Goal: Transaction & Acquisition: Obtain resource

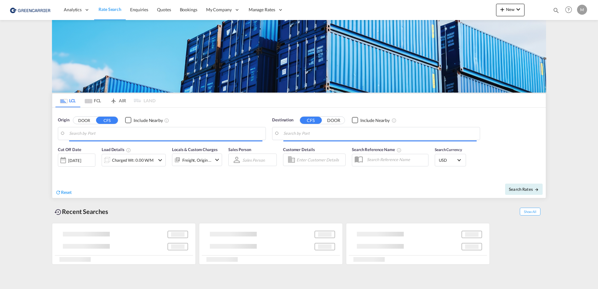
type input "[GEOGRAPHIC_DATA], GD, CNSZX"
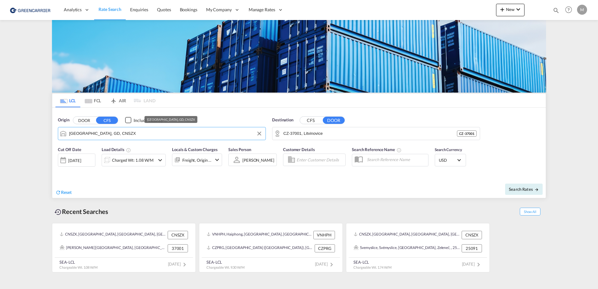
click at [111, 132] on input "[GEOGRAPHIC_DATA], GD, CNSZX" at bounding box center [165, 133] width 193 height 9
click at [26, 147] on md-content "Analytics Reports Dashboard Rate Search Enquiries Quotes Bookings" at bounding box center [299, 144] width 598 height 289
click at [327, 133] on input "CZ-37001, Litvinovice" at bounding box center [379, 133] width 193 height 9
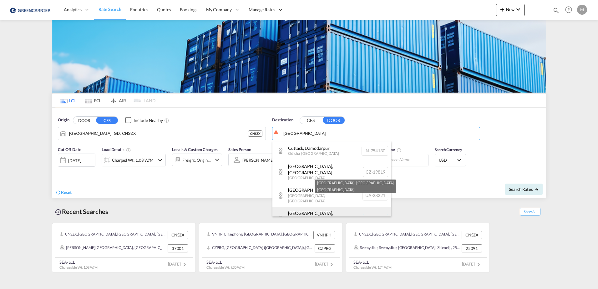
click at [300, 208] on div "[GEOGRAPHIC_DATA] , [GEOGRAPHIC_DATA] [GEOGRAPHIC_DATA] CZ-10300" at bounding box center [332, 219] width 119 height 24
type input "CZ-10300, [GEOGRAPHIC_DATA]"
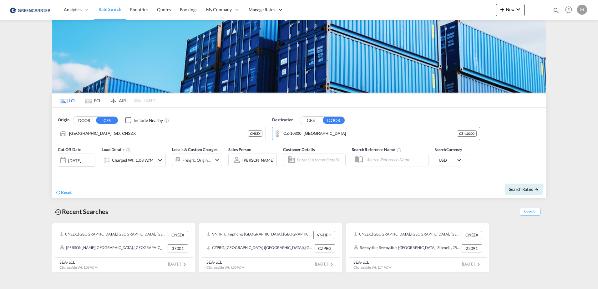
click at [313, 120] on button "CFS" at bounding box center [311, 120] width 22 height 7
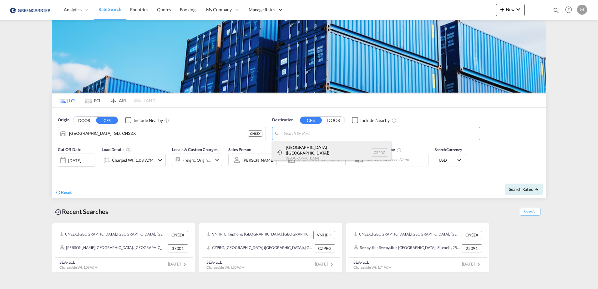
click at [294, 154] on div "[GEOGRAPHIC_DATA] ([GEOGRAPHIC_DATA]) [GEOGRAPHIC_DATA] CZPRG" at bounding box center [332, 152] width 119 height 23
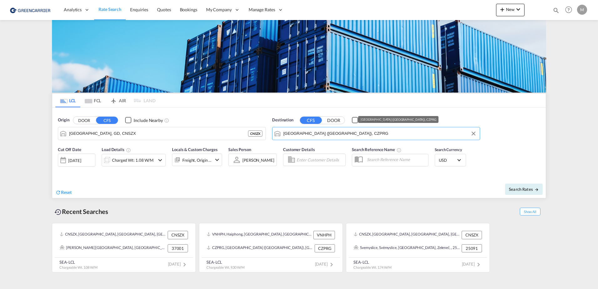
click at [342, 137] on input "[GEOGRAPHIC_DATA] ([GEOGRAPHIC_DATA]), CZPRG" at bounding box center [379, 133] width 193 height 9
click at [331, 136] on input "[GEOGRAPHIC_DATA] ([GEOGRAPHIC_DATA]), CZPRG" at bounding box center [379, 133] width 193 height 9
click at [334, 119] on button "DOOR" at bounding box center [334, 120] width 22 height 7
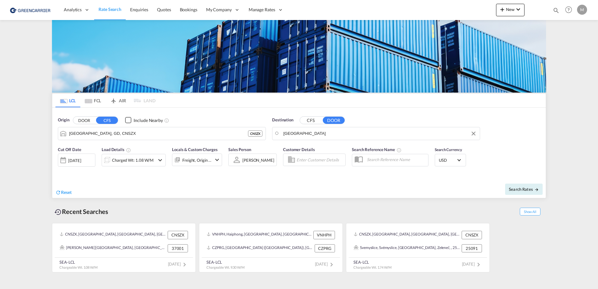
click at [316, 137] on body "Analytics Reports Dashboard Rate Search Enquiries Quotes Bookings" at bounding box center [299, 144] width 598 height 289
click at [298, 135] on body "Analytics Reports Dashboard Rate Search Enquiries Quotes Bookings" at bounding box center [299, 144] width 598 height 289
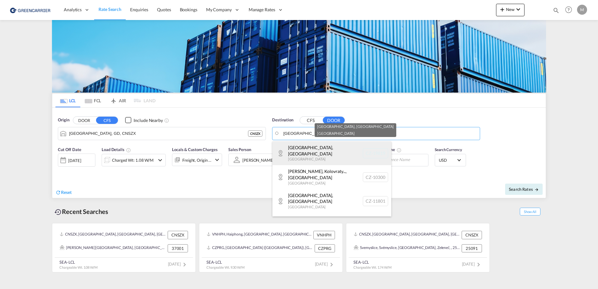
click at [307, 154] on div "[GEOGRAPHIC_DATA] , [GEOGRAPHIC_DATA] [GEOGRAPHIC_DATA] CZ-19819" at bounding box center [332, 153] width 119 height 24
type input "CZ-19819, [GEOGRAPHIC_DATA]"
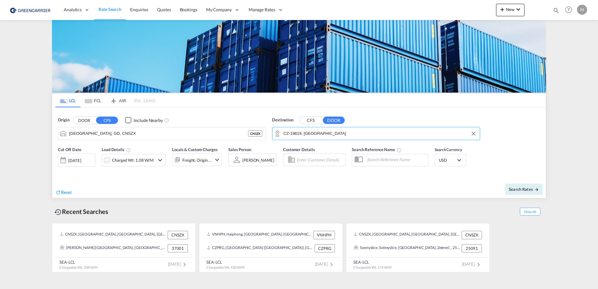
click at [77, 161] on div "[DATE]" at bounding box center [74, 161] width 13 height 6
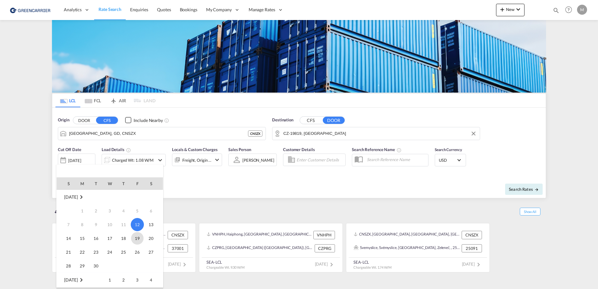
click at [134, 238] on span "19" at bounding box center [137, 238] width 13 height 13
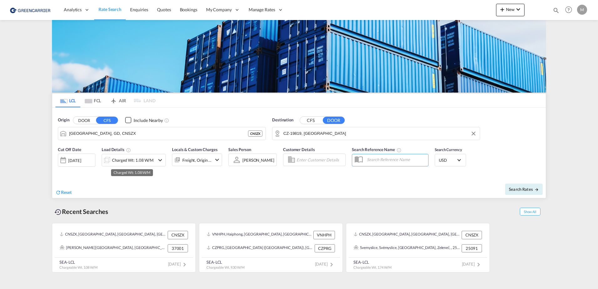
click at [136, 161] on div "Charged Wt: 1.08 W/M" at bounding box center [133, 160] width 42 height 9
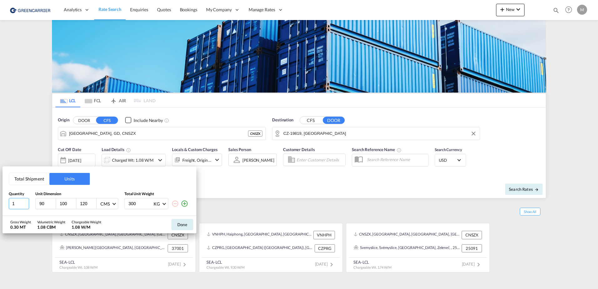
drag, startPoint x: 18, startPoint y: 204, endPoint x: 1, endPoint y: 204, distance: 16.6
click at [3, 205] on div "Total Shipment Units Quantity Unit Dimension Total Unit Weight 1 90 100 120 CMS…" at bounding box center [100, 190] width 194 height 49
type input "50"
click at [42, 204] on input "90" at bounding box center [47, 204] width 17 height 6
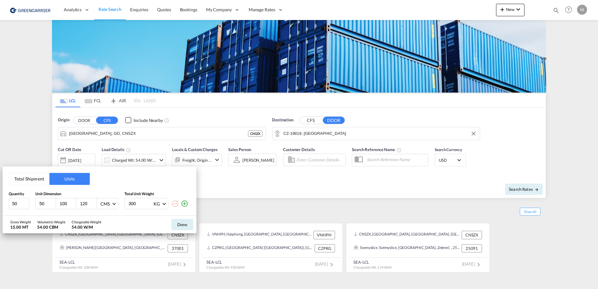
type input "50"
type input "40"
type input "45"
click at [129, 203] on input "300" at bounding box center [140, 203] width 25 height 11
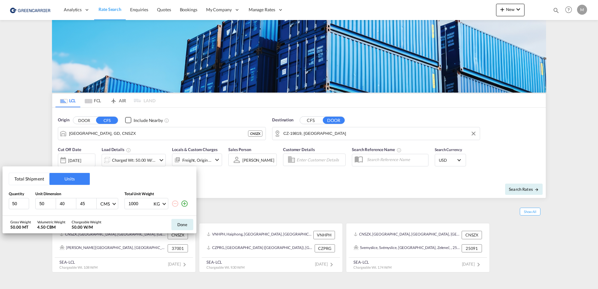
type input "1000"
click at [116, 183] on div "Total Shipment Units Quantity Unit Dimension Total Unit Weight 50 50 40 45 CMS …" at bounding box center [100, 190] width 194 height 49
click at [177, 223] on button "Done" at bounding box center [182, 224] width 22 height 11
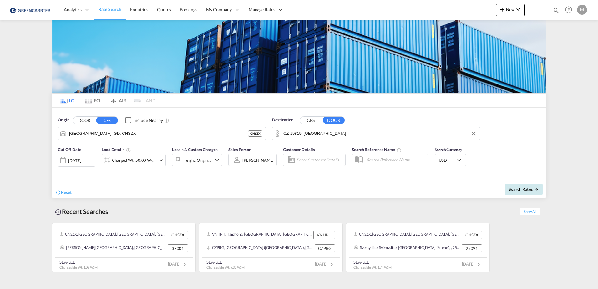
click at [522, 189] on span "Search Rates" at bounding box center [524, 189] width 30 height 5
type input "CNSZX to [GEOGRAPHIC_DATA] / [DATE]"
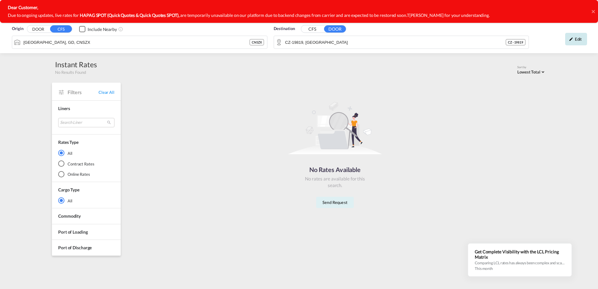
click at [579, 42] on div "Edit" at bounding box center [576, 39] width 22 height 13
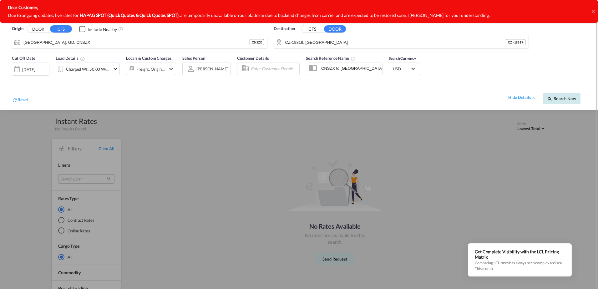
click at [569, 97] on span "Search Now" at bounding box center [562, 98] width 28 height 5
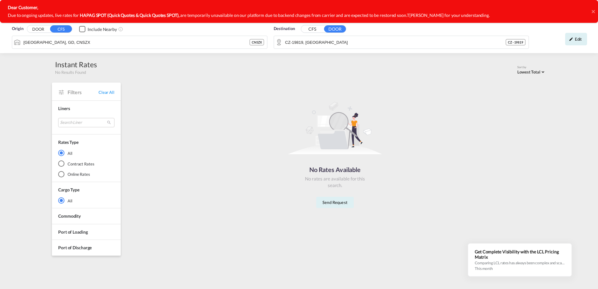
click at [309, 26] on button "CFS" at bounding box center [312, 29] width 22 height 7
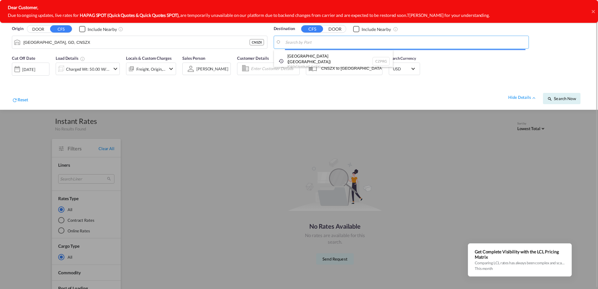
click at [318, 40] on body "Analytics Reports Dashboard Rate Search Enquiries Quotes Bookings" at bounding box center [299, 144] width 598 height 289
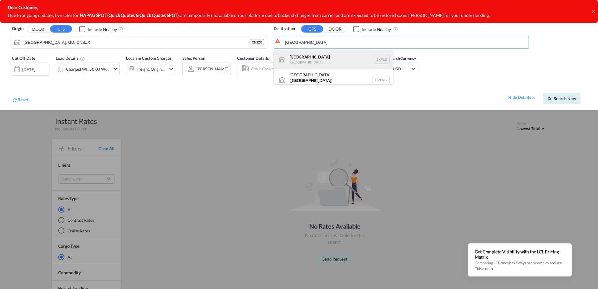
click at [308, 51] on div "[GEOGRAPHIC_DATA] [GEOGRAPHIC_DATA] SKPLB" at bounding box center [333, 59] width 119 height 19
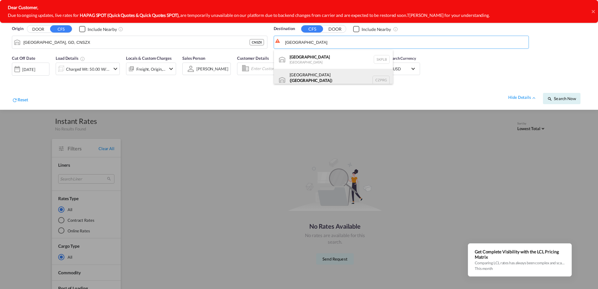
click at [303, 80] on div "[GEOGRAPHIC_DATA] ( [GEOGRAPHIC_DATA] ) [GEOGRAPHIC_DATA] CZPRG" at bounding box center [333, 80] width 119 height 23
type input "[GEOGRAPHIC_DATA] ([GEOGRAPHIC_DATA]), CZPRG"
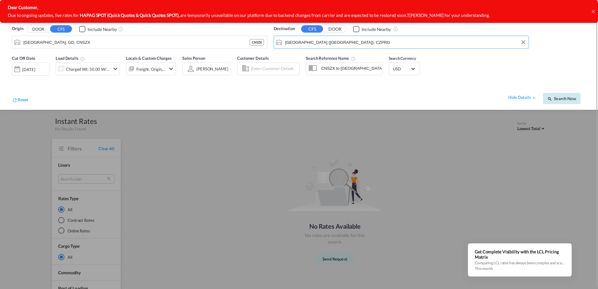
click at [567, 99] on span "Search Now" at bounding box center [562, 98] width 28 height 5
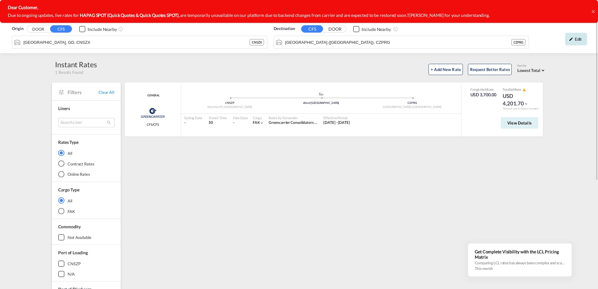
click at [577, 40] on div "Edit" at bounding box center [576, 39] width 22 height 13
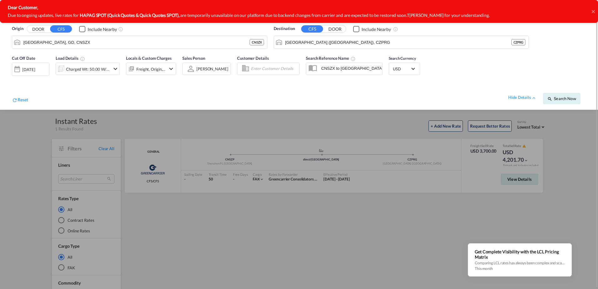
click at [110, 70] on div "Charged Wt: 50.00 W/M" at bounding box center [88, 69] width 64 height 13
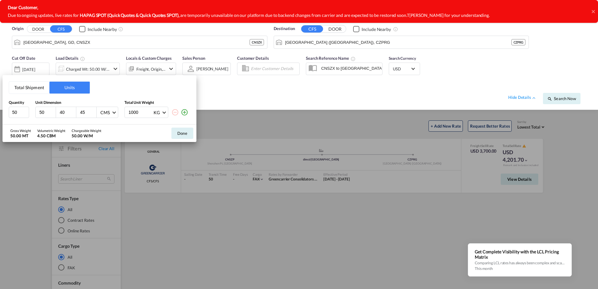
click at [134, 113] on input "1000" at bounding box center [140, 112] width 25 height 11
type input "20"
click at [181, 134] on button "Done" at bounding box center [182, 133] width 22 height 11
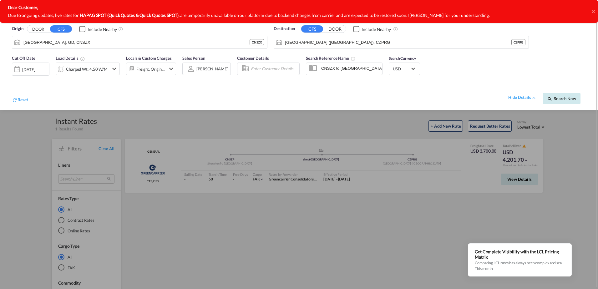
click at [569, 98] on span "Search Now" at bounding box center [562, 98] width 28 height 5
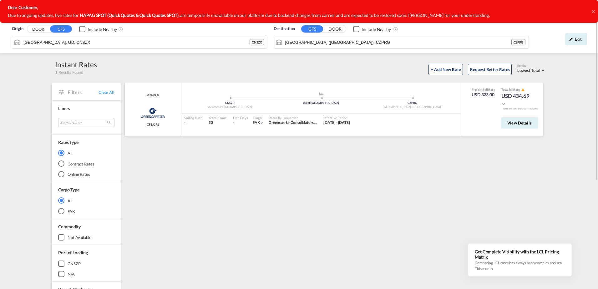
click at [503, 105] on md-icon "icon-chevron-down" at bounding box center [504, 104] width 4 height 4
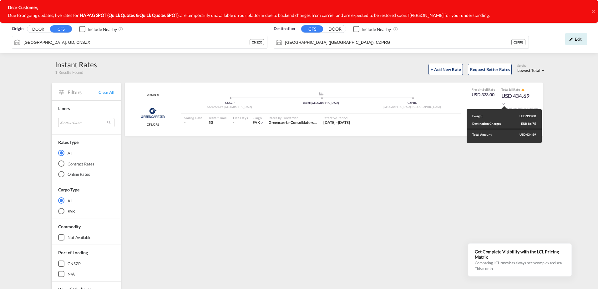
click at [461, 151] on div "Freight USD 333.00 Destination Charges EUR 86.75 Total Amount USD 434.69" at bounding box center [299, 144] width 598 height 289
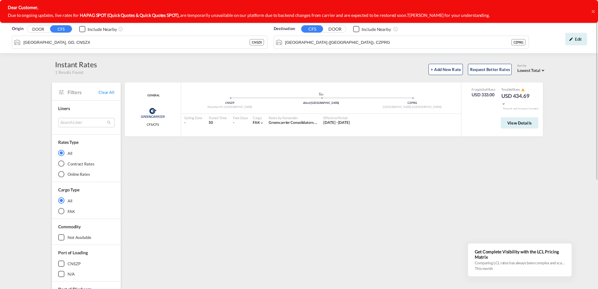
drag, startPoint x: 506, startPoint y: 151, endPoint x: 402, endPoint y: 149, distance: 104.5
click at [402, 149] on div "GENERAL Greencarrier Consolidators CFS/CFS added by you .a{fill:#aaa8ad;} .a{fi…" at bounding box center [335, 270] width 422 height 375
drag, startPoint x: 530, startPoint y: 98, endPoint x: 499, endPoint y: 97, distance: 31.0
click at [499, 97] on div "Freight Sell Rate USD 333.00 Total Sell Rate USD 434.69" at bounding box center [502, 97] width 70 height 20
